Goal: Transaction & Acquisition: Download file/media

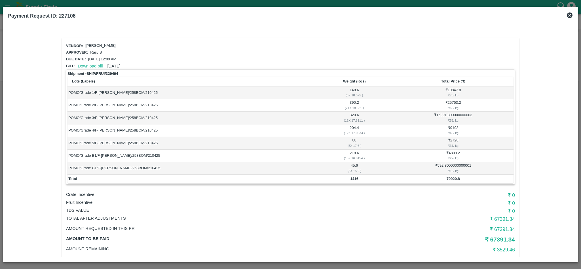
click at [568, 13] on icon at bounding box center [570, 15] width 6 height 6
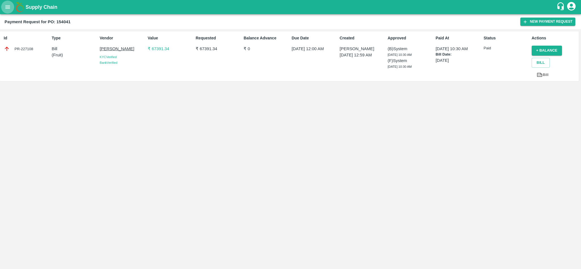
click at [8, 9] on icon "open drawer" at bounding box center [8, 7] width 6 height 6
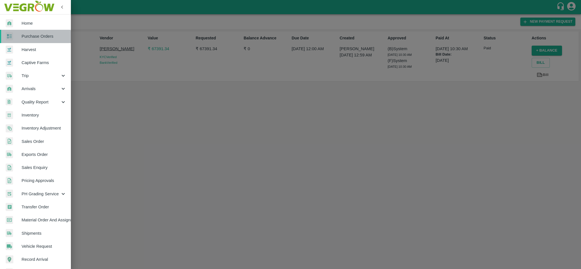
click at [33, 39] on span "Purchase Orders" at bounding box center [44, 36] width 45 height 6
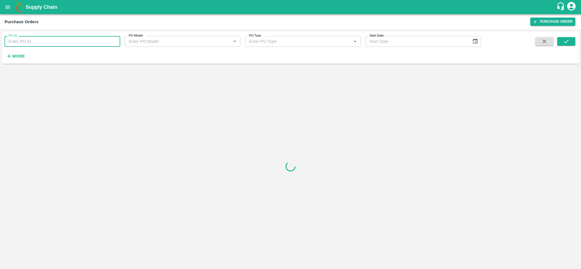
click at [51, 43] on input "PO ID" at bounding box center [63, 41] width 116 height 11
paste input "174649"
type input "174649"
click at [573, 43] on button "submit" at bounding box center [566, 41] width 18 height 9
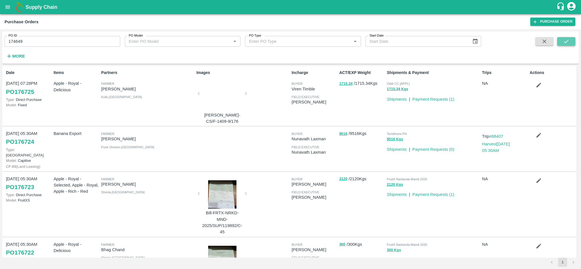
click at [567, 43] on icon "submit" at bounding box center [566, 41] width 6 height 6
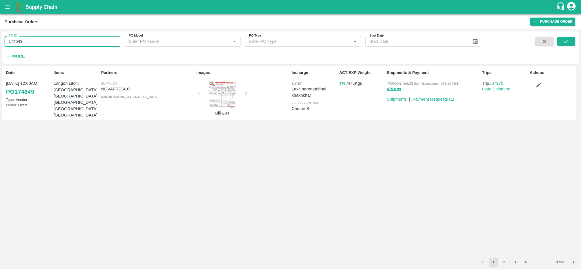
click at [51, 43] on input "174649" at bounding box center [63, 41] width 116 height 11
paste input "text"
type input "176552"
click at [566, 39] on icon "submit" at bounding box center [566, 41] width 6 height 6
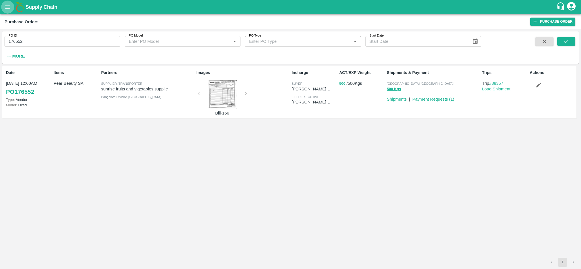
click at [9, 9] on icon "open drawer" at bounding box center [8, 7] width 6 height 6
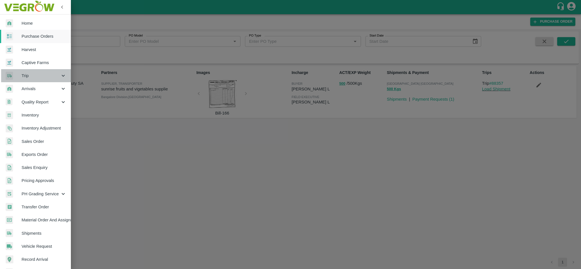
click at [38, 75] on span "Trip" at bounding box center [41, 76] width 39 height 6
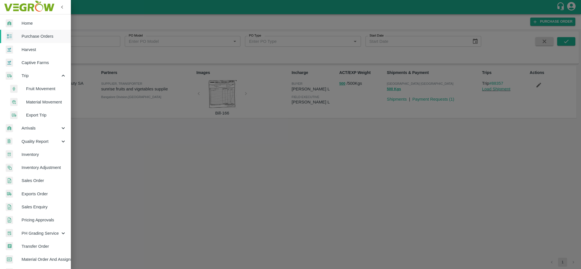
click at [50, 88] on span "Fruit Movement" at bounding box center [46, 89] width 40 height 6
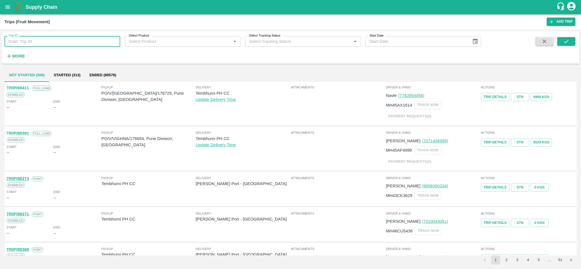
click at [60, 39] on input "Trip ID" at bounding box center [63, 41] width 116 height 11
paste input "88337"
type input "88337"
click at [569, 42] on button "submit" at bounding box center [566, 41] width 18 height 9
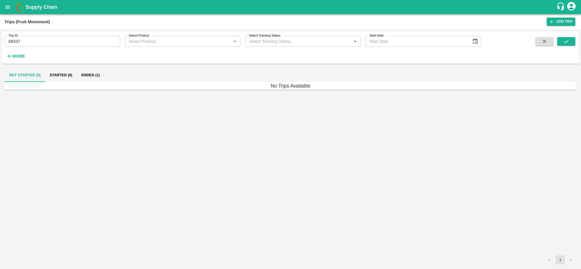
click at [90, 79] on button "Ended (1)" at bounding box center [90, 75] width 27 height 14
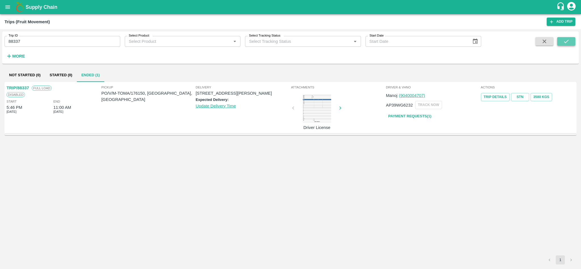
click at [567, 42] on icon "submit" at bounding box center [566, 41] width 6 height 6
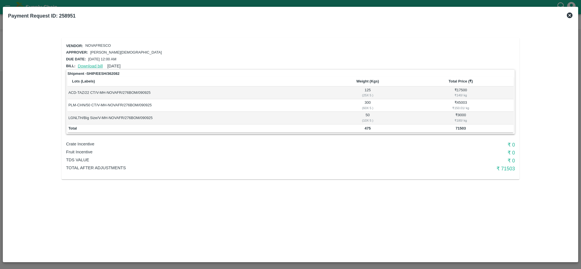
click at [91, 64] on link "Download bill" at bounding box center [90, 66] width 25 height 5
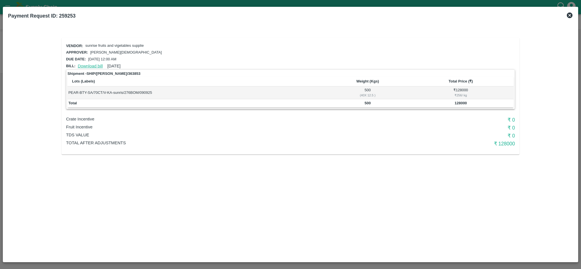
click at [90, 64] on link "Download bill" at bounding box center [90, 66] width 25 height 5
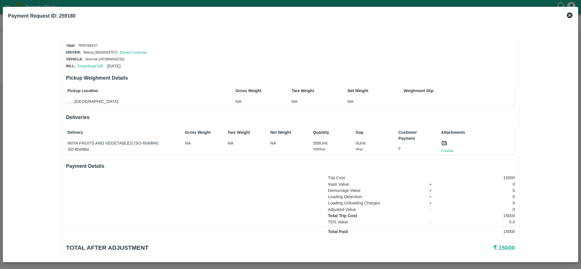
scroll to position [5, 0]
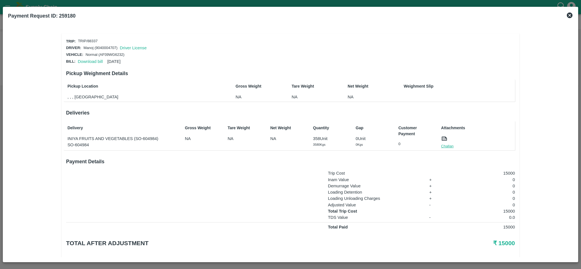
click at [443, 146] on link "Challan" at bounding box center [447, 146] width 12 height 6
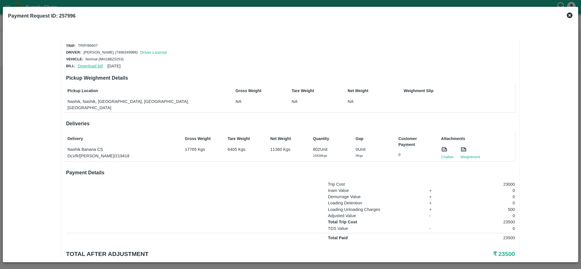
click at [83, 64] on link "Download bill" at bounding box center [90, 66] width 25 height 5
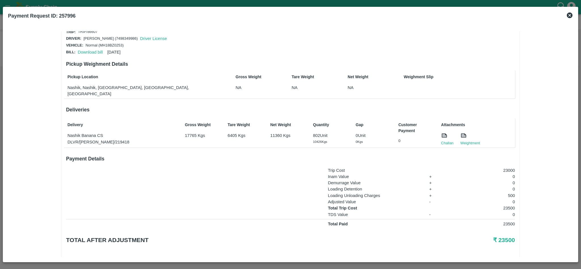
click at [446, 132] on div at bounding box center [447, 136] width 12 height 8
click at [446, 140] on link "Challan" at bounding box center [447, 143] width 12 height 6
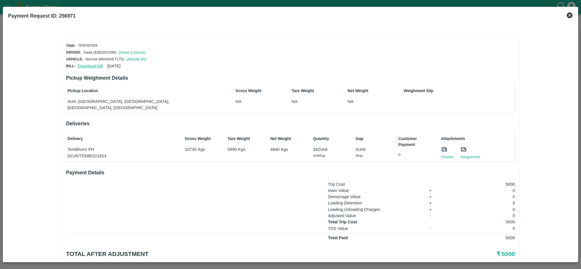
click at [90, 65] on link "Download bill" at bounding box center [90, 66] width 25 height 5
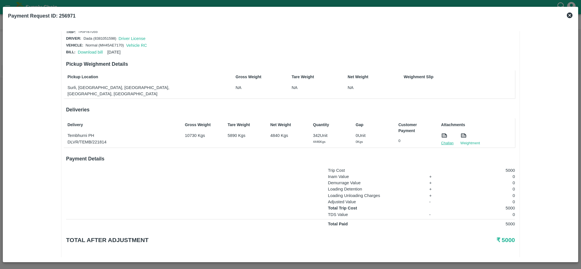
click at [446, 140] on link "Challan" at bounding box center [447, 143] width 12 height 6
click at [94, 50] on link "Download bill" at bounding box center [90, 52] width 25 height 5
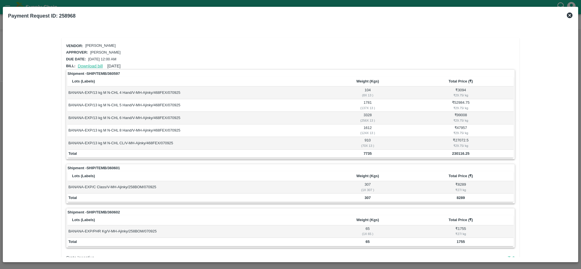
click at [84, 65] on link "Download bill" at bounding box center [90, 66] width 25 height 5
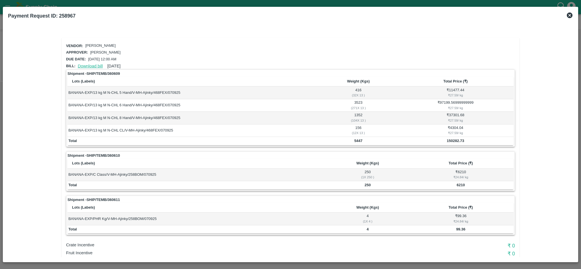
click at [84, 64] on link "Download bill" at bounding box center [90, 66] width 25 height 5
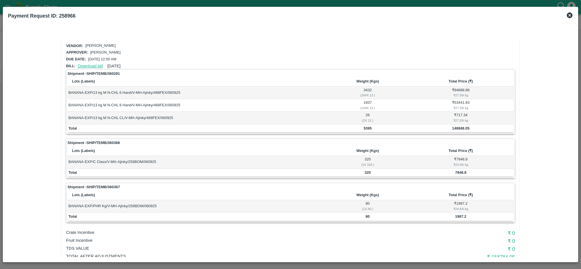
click at [82, 64] on link "Download bill" at bounding box center [90, 66] width 25 height 5
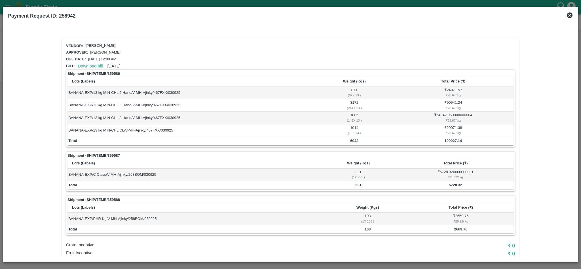
scroll to position [0, 0]
click at [90, 63] on link "Download bill" at bounding box center [90, 65] width 25 height 5
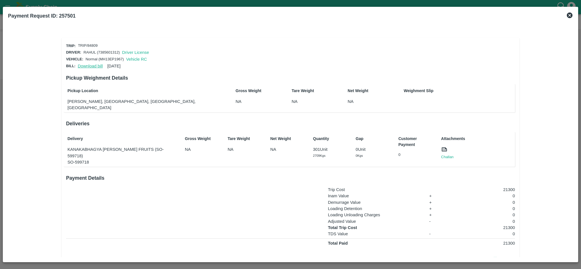
click at [90, 67] on link "Download bill" at bounding box center [90, 66] width 25 height 5
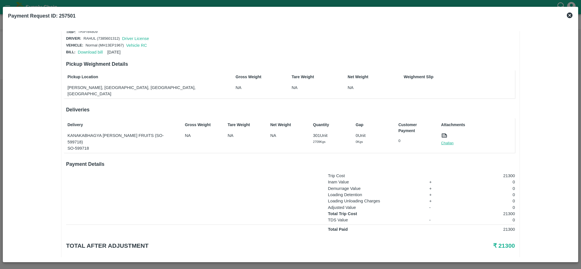
click at [450, 140] on link "Challan" at bounding box center [447, 143] width 12 height 6
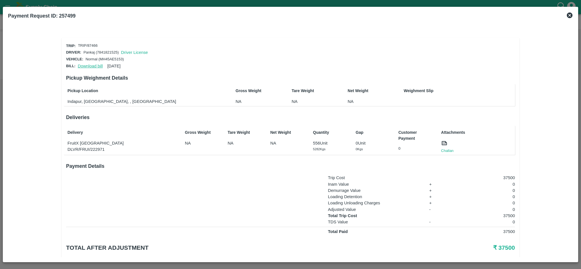
click at [85, 64] on link "Download bill" at bounding box center [90, 66] width 25 height 5
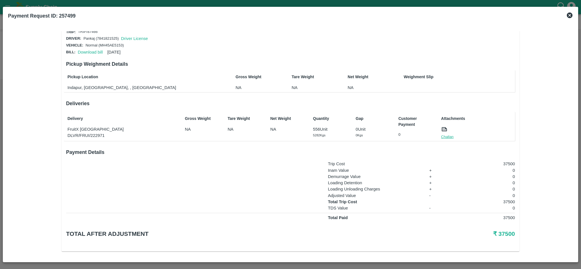
click at [447, 134] on link "Challan" at bounding box center [447, 137] width 12 height 6
